Goal: Information Seeking & Learning: Learn about a topic

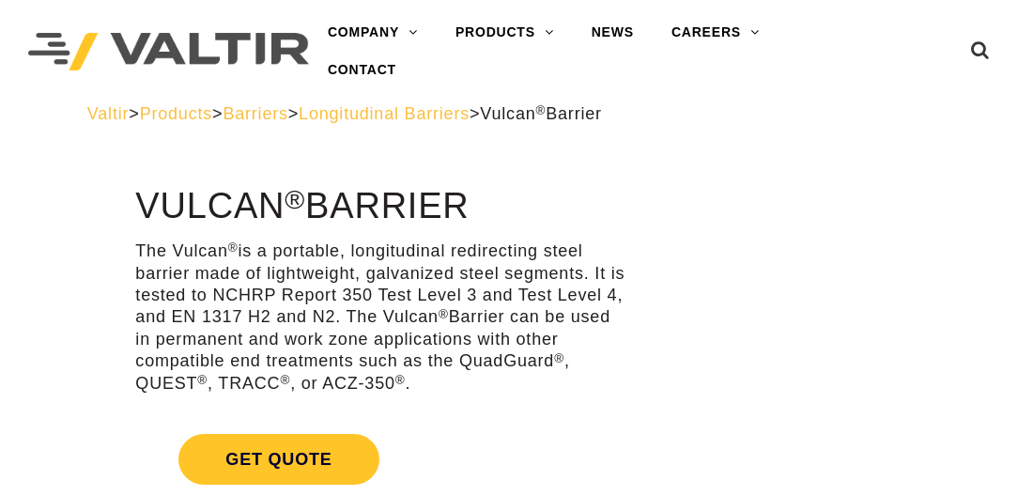
drag, startPoint x: 135, startPoint y: 205, endPoint x: 549, endPoint y: 199, distance: 413.3
click at [549, 199] on h1 "Vulcan ® Barrier" at bounding box center [381, 206] width 492 height 39
drag, startPoint x: 549, startPoint y: 199, endPoint x: 543, endPoint y: 211, distance: 13.4
click at [543, 211] on h1 "Vulcan ® Barrier" at bounding box center [381, 206] width 492 height 39
drag, startPoint x: 177, startPoint y: 248, endPoint x: 394, endPoint y: 251, distance: 217.9
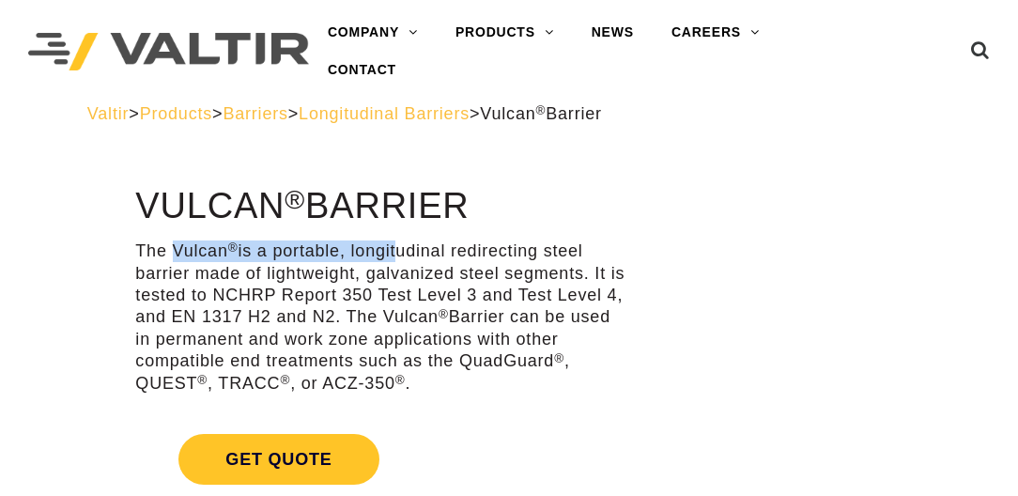
click at [394, 251] on p "The Vulcan ® is a portable, longitudinal redirecting steel barrier made of ligh…" at bounding box center [381, 317] width 492 height 154
drag, startPoint x: 394, startPoint y: 251, endPoint x: 402, endPoint y: 263, distance: 14.3
click at [402, 263] on p "The Vulcan ® is a portable, longitudinal redirecting steel barrier made of ligh…" at bounding box center [381, 317] width 492 height 154
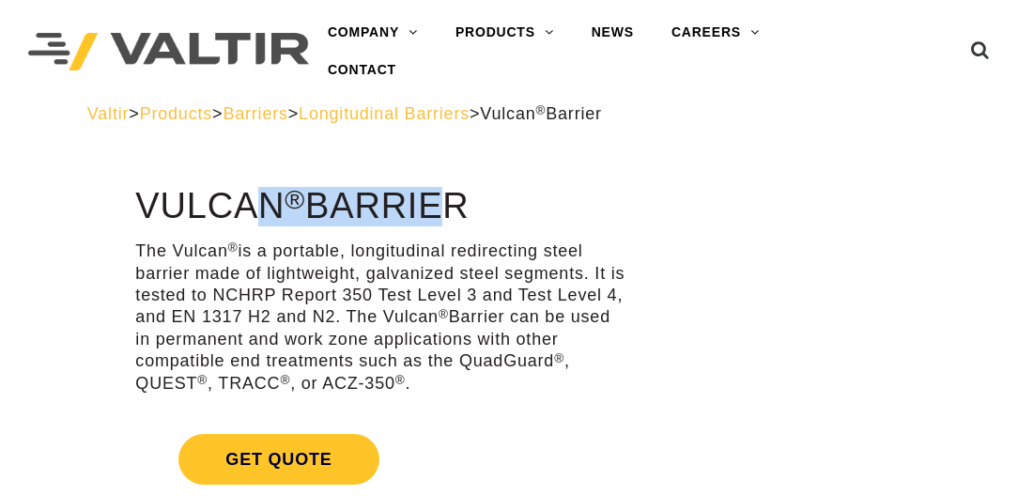
drag, startPoint x: 144, startPoint y: 206, endPoint x: 428, endPoint y: 205, distance: 284.6
click at [428, 205] on h1 "Vulcan ® Barrier" at bounding box center [381, 206] width 492 height 39
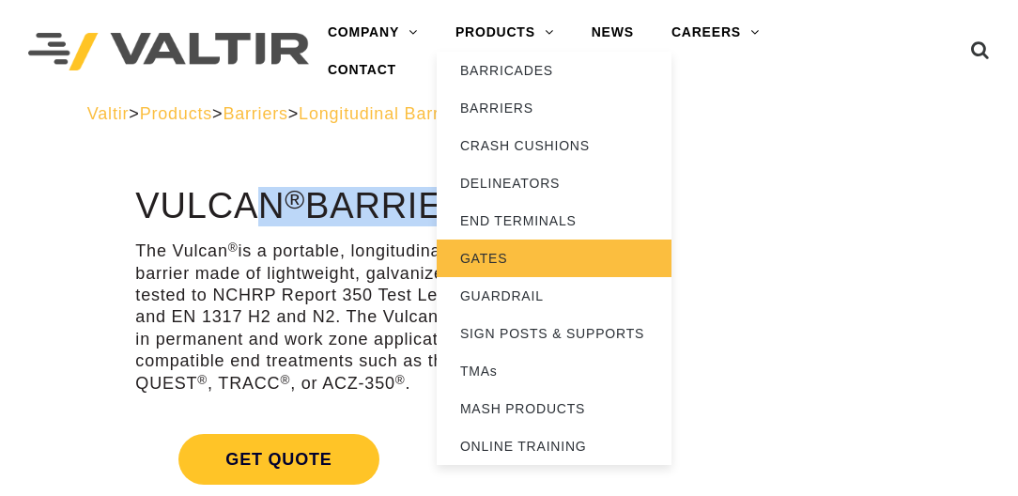
click at [498, 261] on link "GATES" at bounding box center [554, 259] width 235 height 38
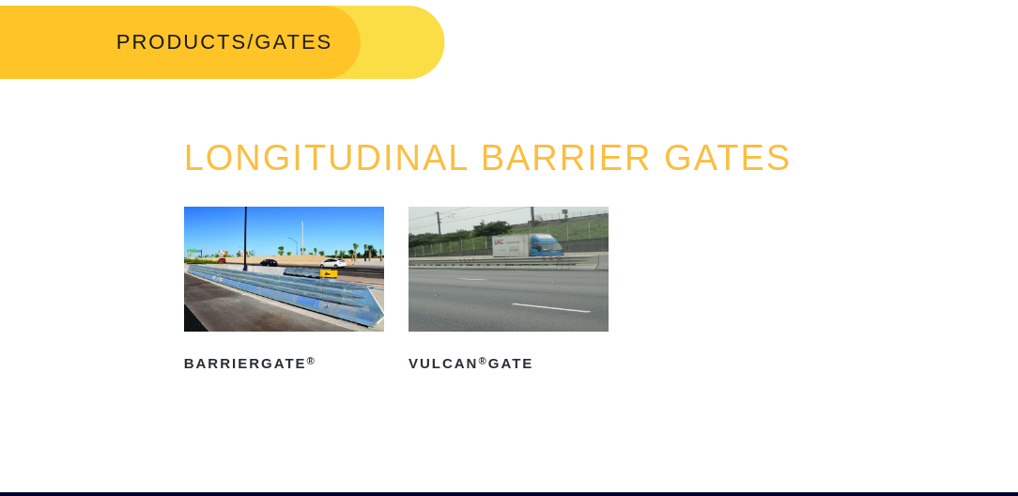
scroll to position [107, 0]
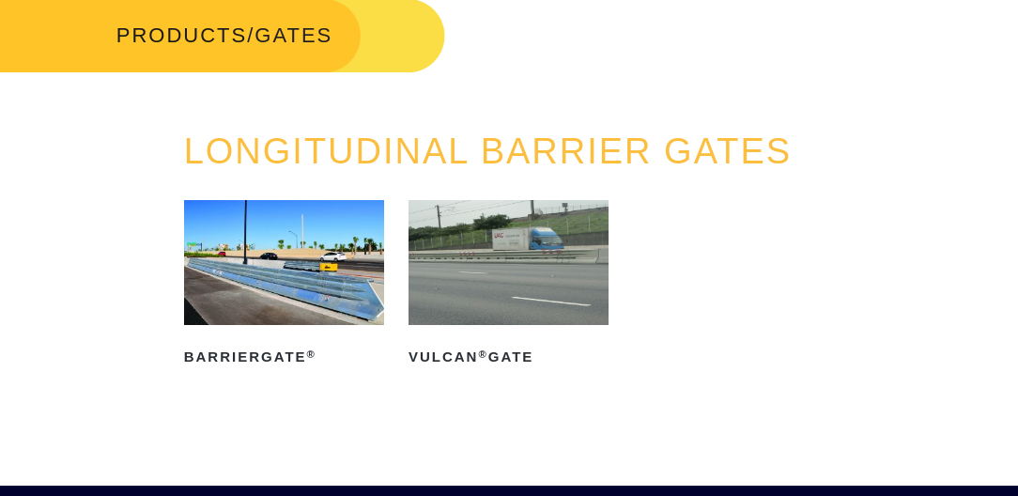
click at [537, 244] on img at bounding box center [509, 262] width 200 height 125
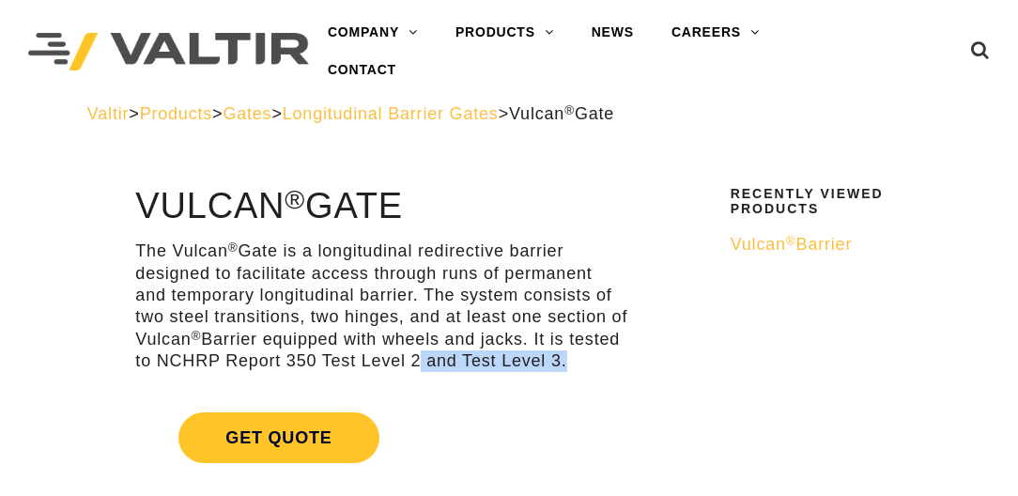
drag, startPoint x: 462, startPoint y: 357, endPoint x: 417, endPoint y: 357, distance: 45.1
click at [417, 357] on p "The Vulcan ® Gate is a longitudinal redirective barrier designed to facilitate …" at bounding box center [381, 305] width 492 height 131
click at [499, 107] on span "Longitudinal Barrier Gates" at bounding box center [391, 113] width 216 height 19
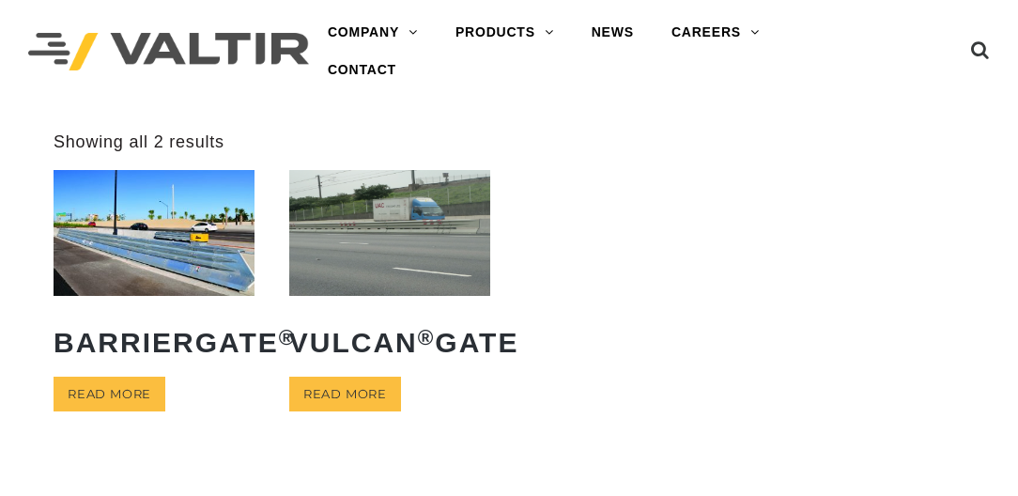
click at [145, 223] on img at bounding box center [154, 233] width 201 height 126
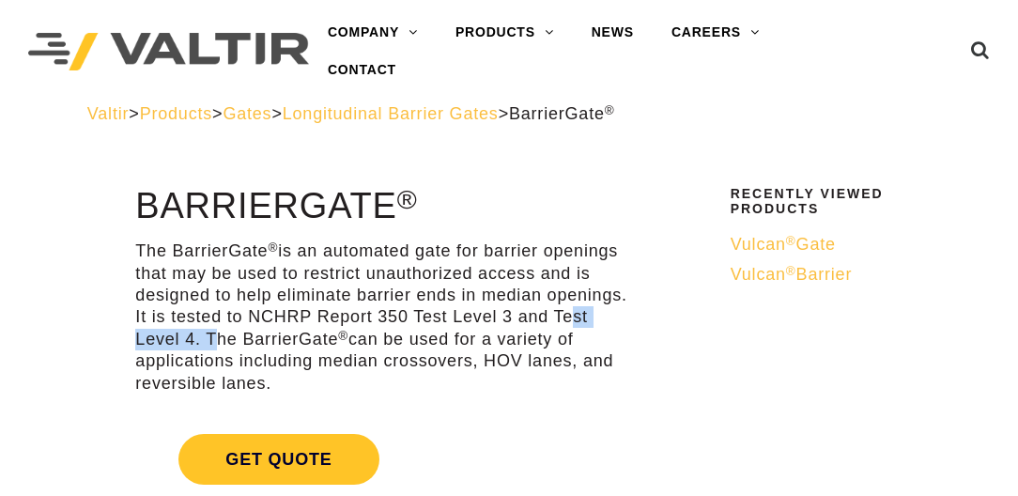
drag, startPoint x: 560, startPoint y: 318, endPoint x: 208, endPoint y: 333, distance: 352.5
click at [208, 333] on p "The BarrierGate ® is an automated gate for barrier openings that may be used to…" at bounding box center [381, 317] width 492 height 154
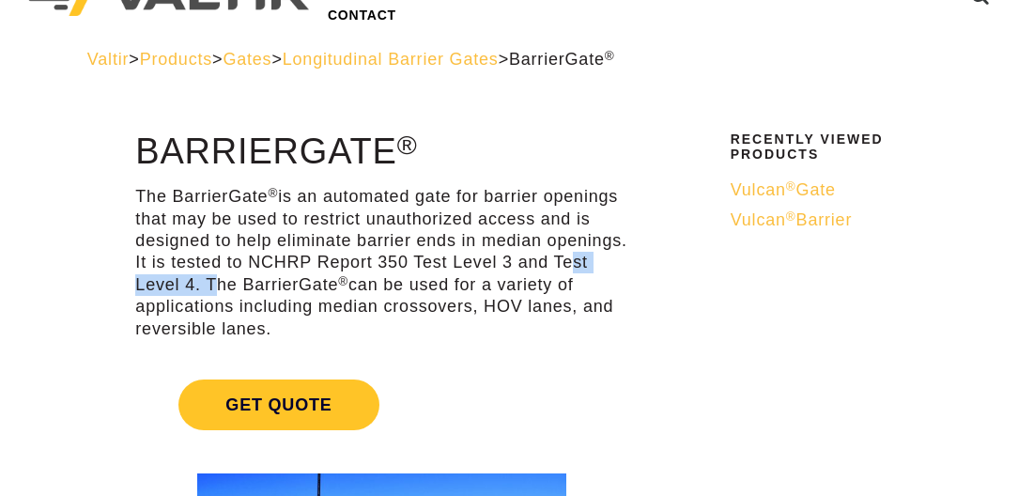
scroll to position [54, 0]
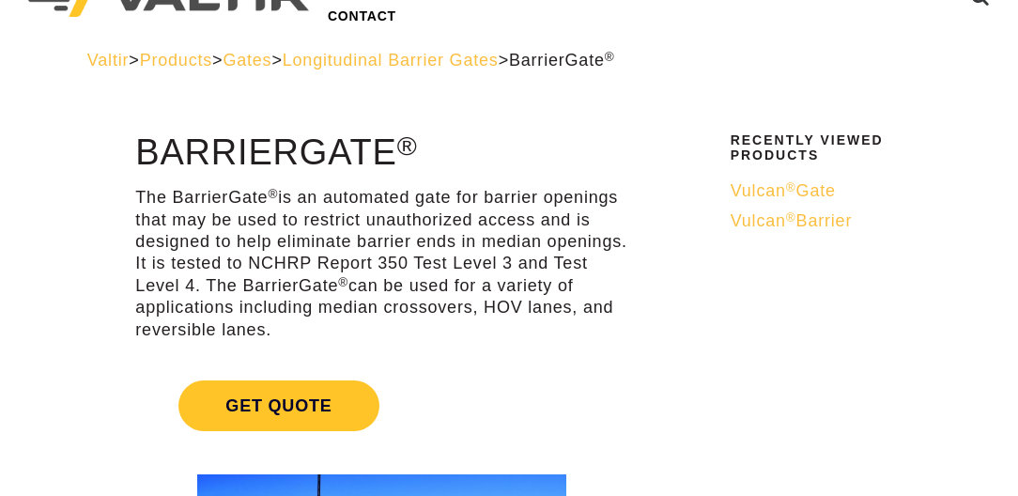
click at [541, 278] on p "The BarrierGate ® is an automated gate for barrier openings that may be used to…" at bounding box center [381, 264] width 492 height 154
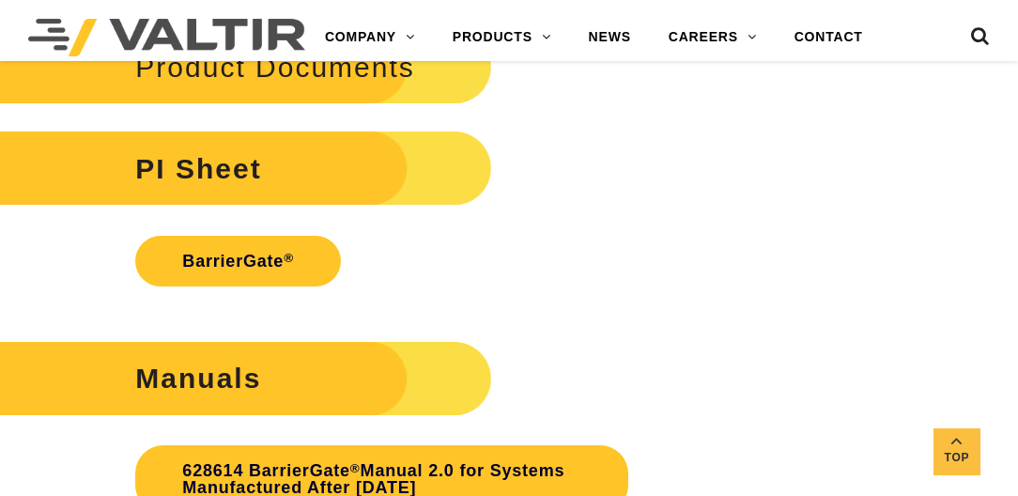
scroll to position [3730, 0]
